Goal: Task Accomplishment & Management: Manage account settings

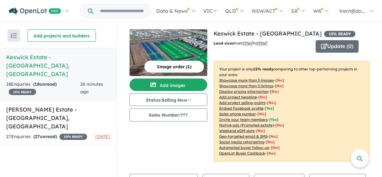
click at [41, 57] on h5 "Keswick Estate - Dubbo , NSW" at bounding box center [58, 65] width 104 height 25
click at [16, 54] on h5 "Keswick Estate - Dubbo , NSW" at bounding box center [58, 65] width 104 height 25
click at [44, 81] on strong "( 18 unread)" at bounding box center [45, 84] width 24 height 6
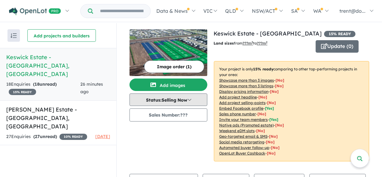
click at [188, 96] on button "Status: Selling Now" at bounding box center [169, 100] width 78 height 12
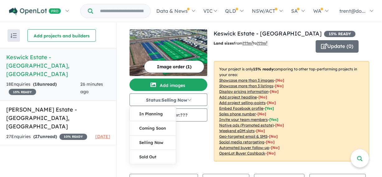
click at [195, 142] on div "Image order ( 1 ) Add images Status: Selling Now In Planning Coming Soon Sellin…" at bounding box center [172, 99] width 84 height 140
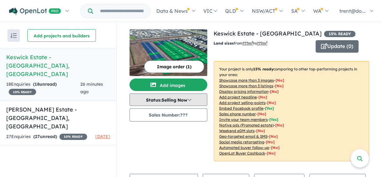
click at [166, 99] on button "Status: Selling Now" at bounding box center [169, 100] width 78 height 12
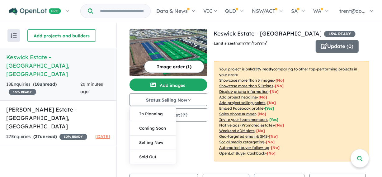
click at [198, 150] on div "Image order ( 1 ) Add images Status: Selling Now In Planning Coming Soon Sellin…" at bounding box center [172, 99] width 84 height 140
click at [49, 81] on strong "( 18 unread)" at bounding box center [45, 84] width 24 height 6
click at [24, 55] on h5 "Keswick Estate - Dubbo , NSW" at bounding box center [58, 65] width 104 height 25
click at [44, 55] on h5 "Keswick Estate - Dubbo , NSW" at bounding box center [58, 65] width 104 height 25
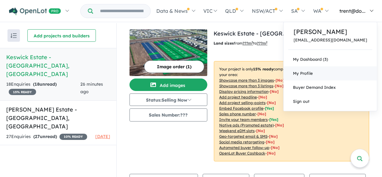
click at [313, 74] on span "My Profile" at bounding box center [303, 73] width 20 height 5
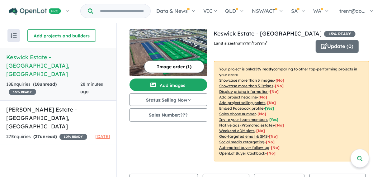
drag, startPoint x: 50, startPoint y: 55, endPoint x: 37, endPoint y: 55, distance: 13.1
click at [37, 55] on h5 "Keswick Estate - Dubbo , NSW" at bounding box center [58, 65] width 104 height 25
click at [42, 81] on strong "( 18 unread)" at bounding box center [45, 84] width 24 height 6
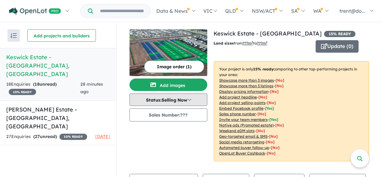
click at [187, 98] on button "Status: Selling Now" at bounding box center [169, 100] width 78 height 12
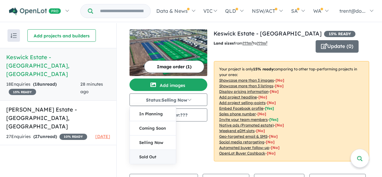
click at [148, 157] on button "Sold Out" at bounding box center [153, 157] width 46 height 14
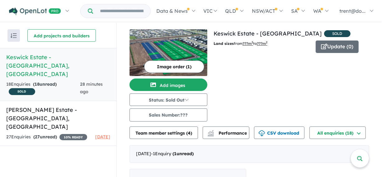
scroll to position [1, 0]
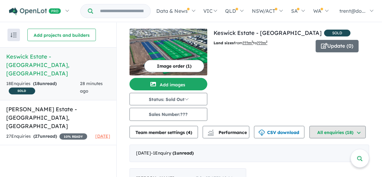
click at [358, 132] on button "All enquiries ( 18 )" at bounding box center [338, 132] width 56 height 12
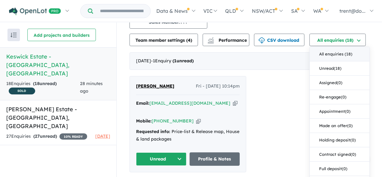
scroll to position [97, 0]
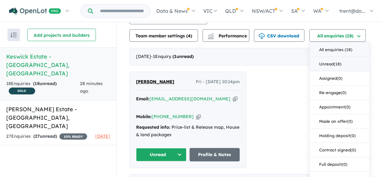
click at [334, 61] on button "Unread ( 18 )" at bounding box center [340, 64] width 60 height 14
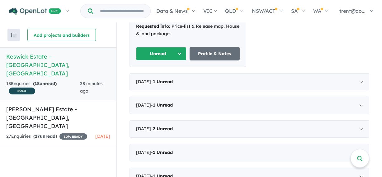
scroll to position [202, 0]
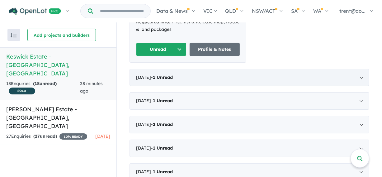
click at [358, 69] on div "September 2025 - 1 Unread" at bounding box center [250, 77] width 240 height 17
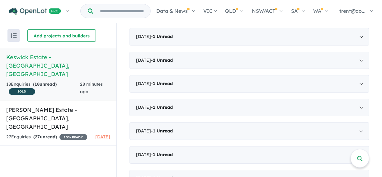
scroll to position [296, 0]
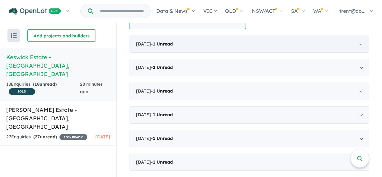
click at [359, 36] on div "August 2025 - 1 Unread" at bounding box center [250, 44] width 240 height 17
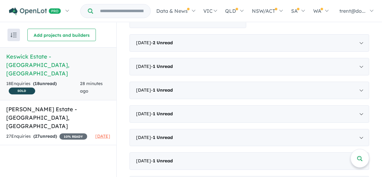
scroll to position [284, 0]
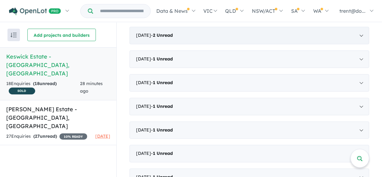
click at [358, 35] on div "July 2025 - 2 Unread" at bounding box center [250, 35] width 240 height 17
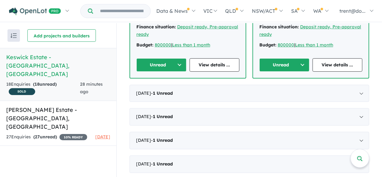
scroll to position [283, 0]
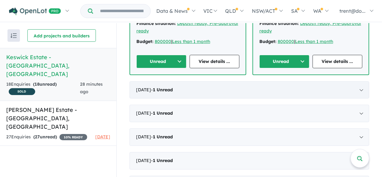
click at [358, 86] on div "June 2025 - 1 Unread" at bounding box center [250, 89] width 240 height 17
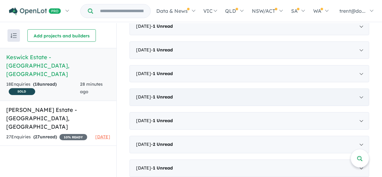
scroll to position [340, 0]
click at [359, 23] on div "April 2025 - 1 Unread" at bounding box center [250, 26] width 240 height 17
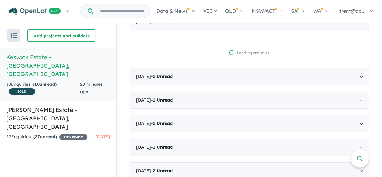
scroll to position [245, 0]
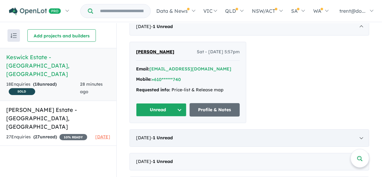
click at [359, 135] on div "March 2025 - 1 Unread" at bounding box center [250, 137] width 240 height 17
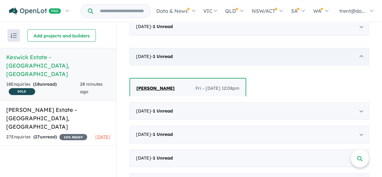
scroll to position [1, 0]
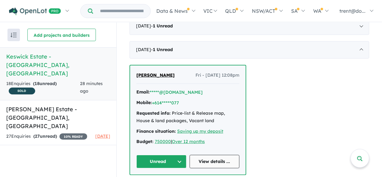
click at [209, 159] on link "View details ..." at bounding box center [215, 161] width 50 height 13
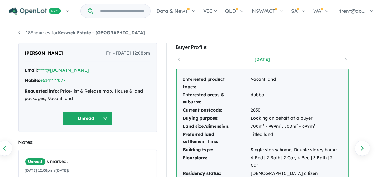
click at [106, 116] on button "Unread" at bounding box center [88, 118] width 50 height 13
click at [139, 145] on div "Notes:" at bounding box center [87, 142] width 139 height 8
click at [46, 31] on link "18 Enquiries for Keswick Estate - [GEOGRAPHIC_DATA]" at bounding box center [81, 33] width 127 height 6
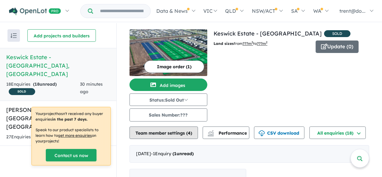
click at [172, 131] on button "Team member settings ( 4 )" at bounding box center [164, 133] width 69 height 12
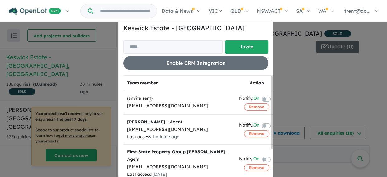
scroll to position [9, 0]
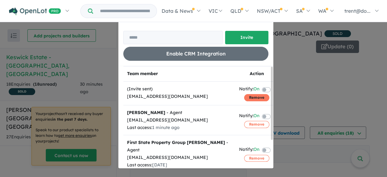
click at [253, 97] on button "Remove" at bounding box center [256, 97] width 25 height 7
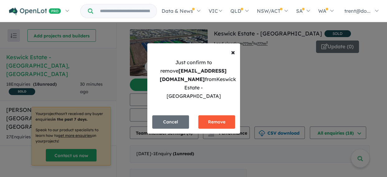
click at [214, 116] on button "Remove" at bounding box center [217, 121] width 37 height 13
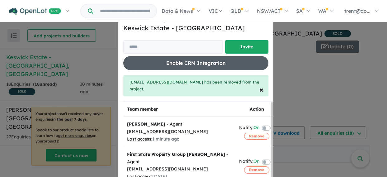
click at [188, 61] on button "Enable CRM Integration" at bounding box center [195, 63] width 145 height 14
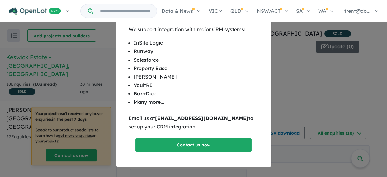
click at [296, 84] on div "× Close We support integration with major CRM systems: InSite Logic Runway Sale…" at bounding box center [193, 88] width 387 height 177
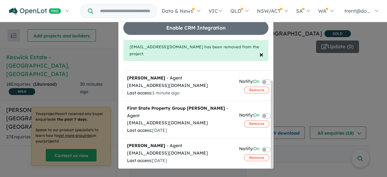
scroll to position [0, 0]
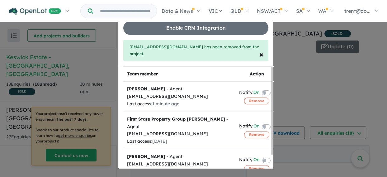
drag, startPoint x: 269, startPoint y: 109, endPoint x: 271, endPoint y: 71, distance: 38.1
click at [271, 71] on div "Invite/manage team members for Keswick Estate - [GEOGRAPHIC_DATA] Invite Enable…" at bounding box center [193, 88] width 387 height 177
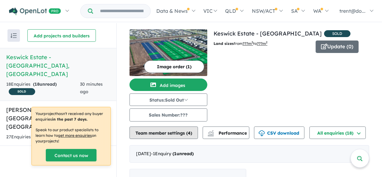
click at [179, 131] on button "Team member settings ( 4 )" at bounding box center [164, 133] width 69 height 12
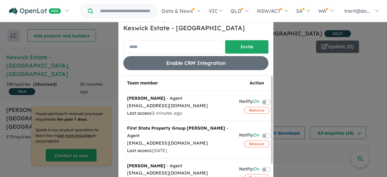
click at [182, 51] on input "email" at bounding box center [172, 46] width 99 height 13
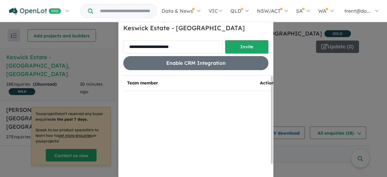
click at [127, 45] on input "**********" at bounding box center [172, 46] width 99 height 13
type input "**********"
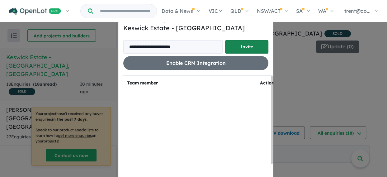
click at [245, 44] on button "Invite" at bounding box center [246, 46] width 43 height 13
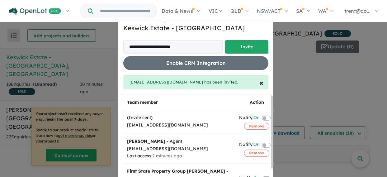
click at [289, 76] on div "**********" at bounding box center [193, 88] width 387 height 177
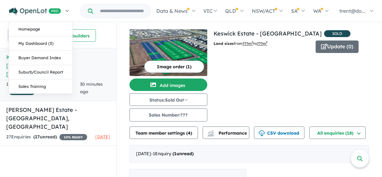
click at [53, 9] on img at bounding box center [35, 11] width 52 height 8
click at [40, 27] on link "Homepage" at bounding box center [41, 29] width 64 height 14
